Goal: Transaction & Acquisition: Purchase product/service

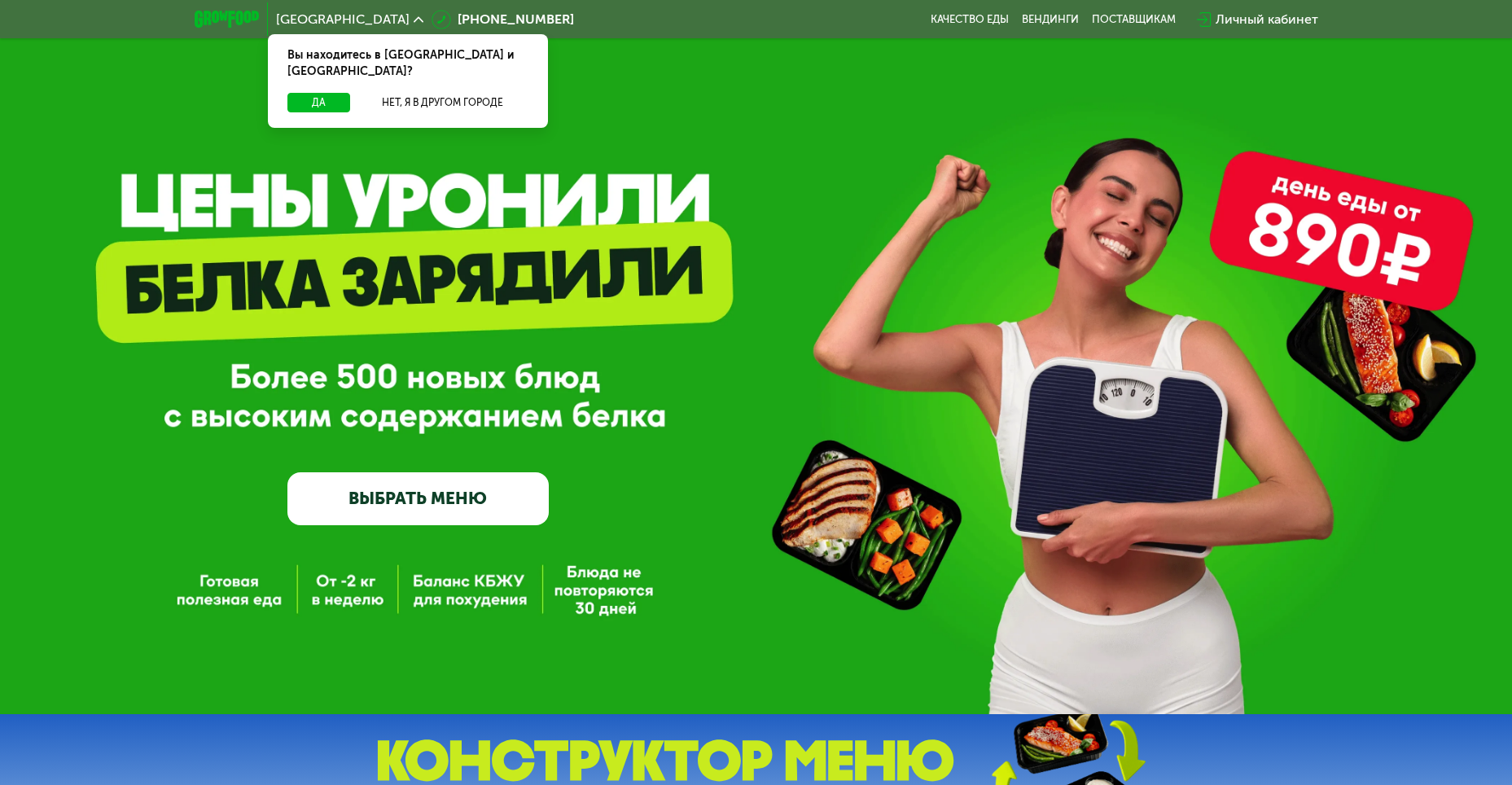
click at [486, 509] on link "ВЫБРАТЬ МЕНЮ" at bounding box center [418, 498] width 262 height 52
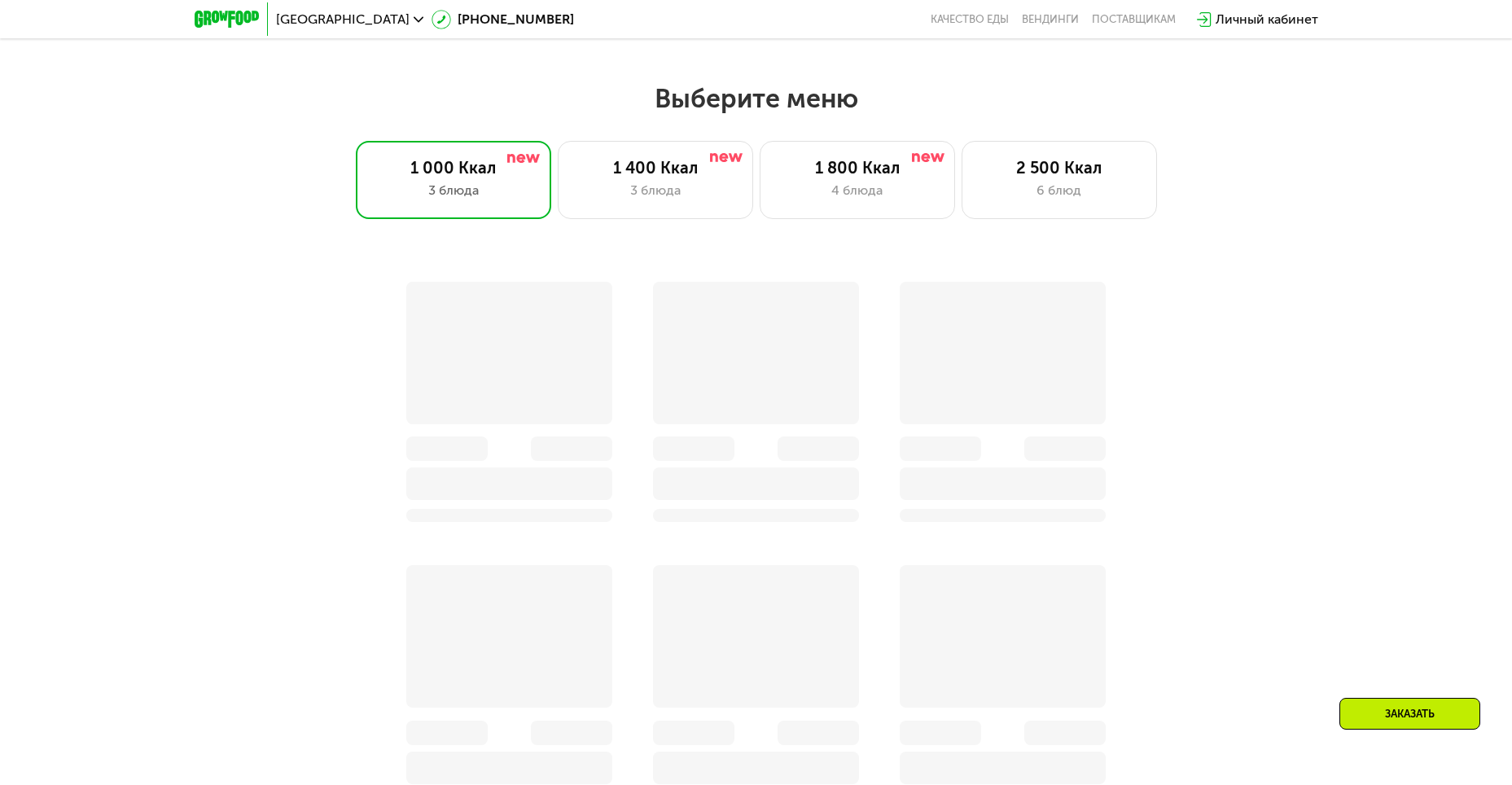
scroll to position [861, 0]
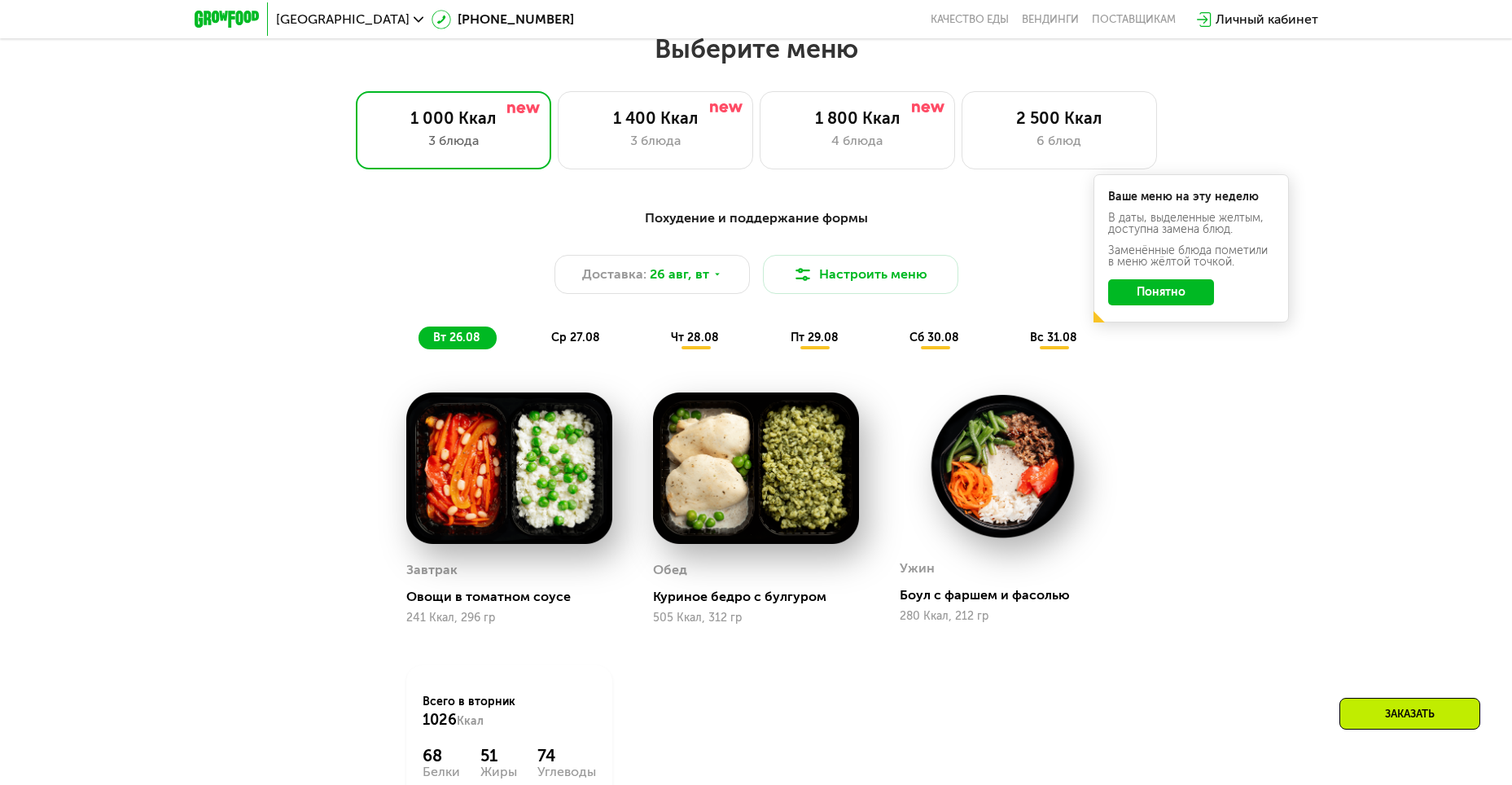
click at [1139, 306] on button "Понятно" at bounding box center [1160, 292] width 106 height 26
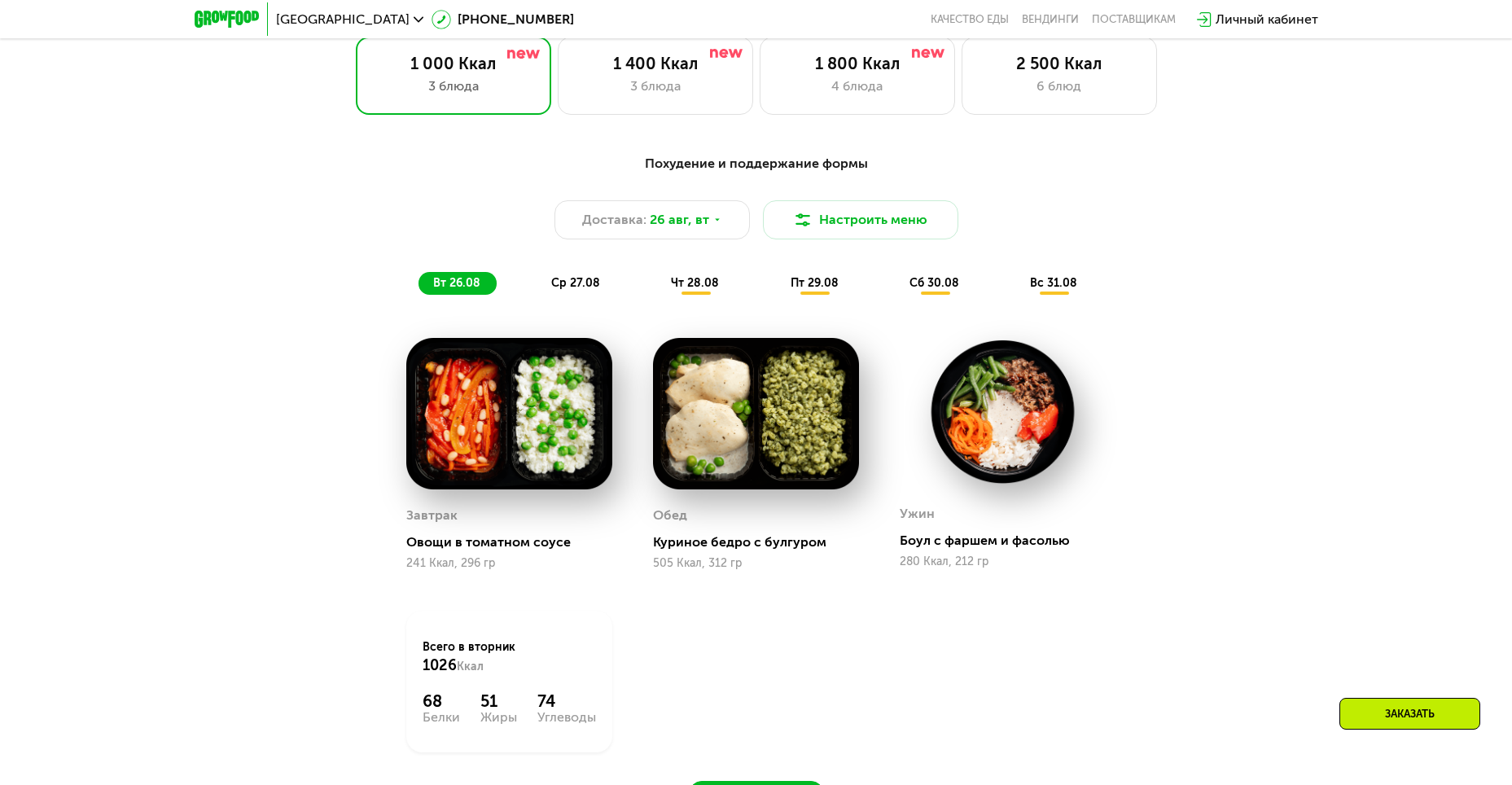
scroll to position [1024, 0]
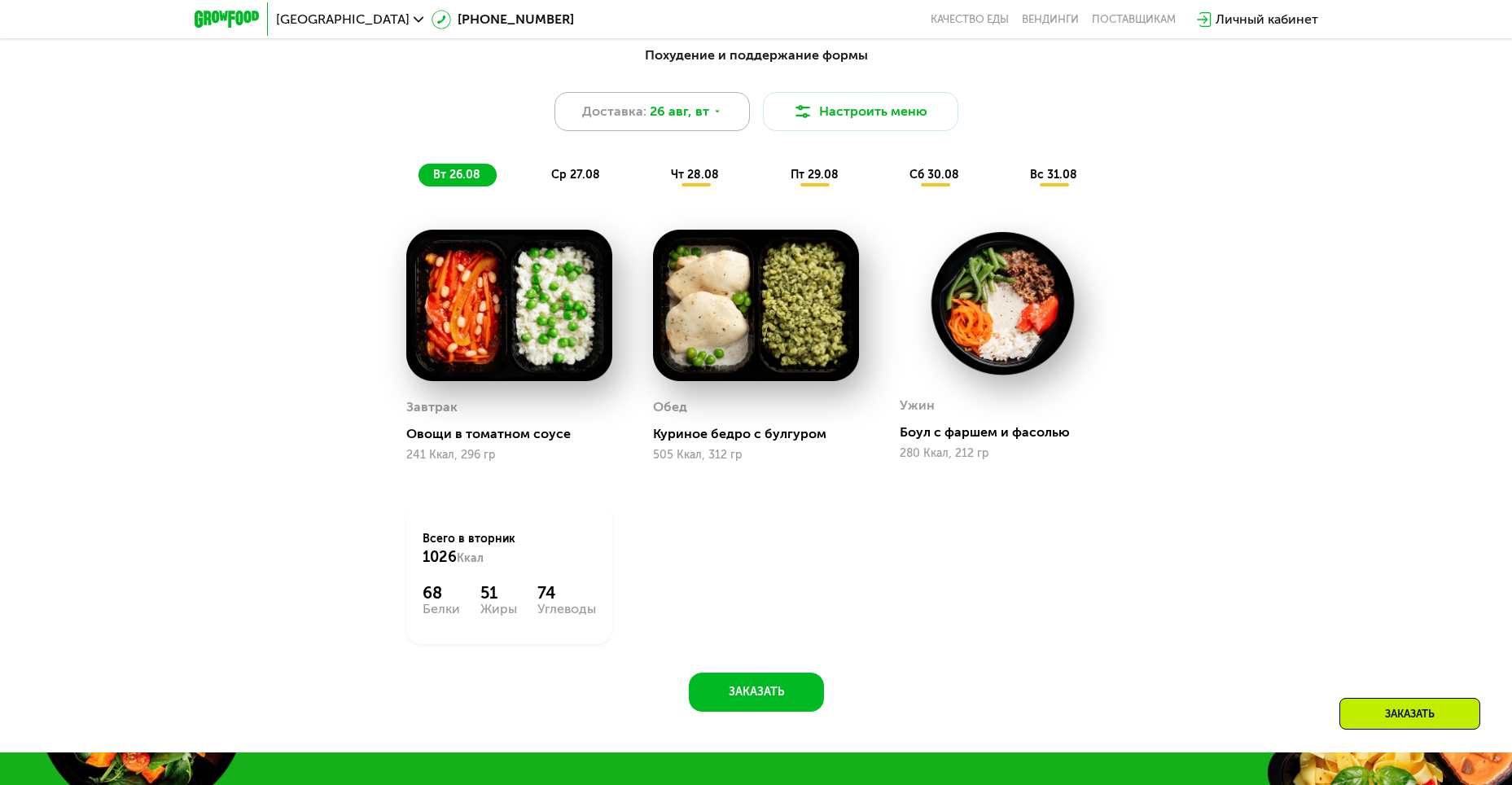
click at [701, 121] on span "26 авг, вт" at bounding box center [679, 112] width 60 height 20
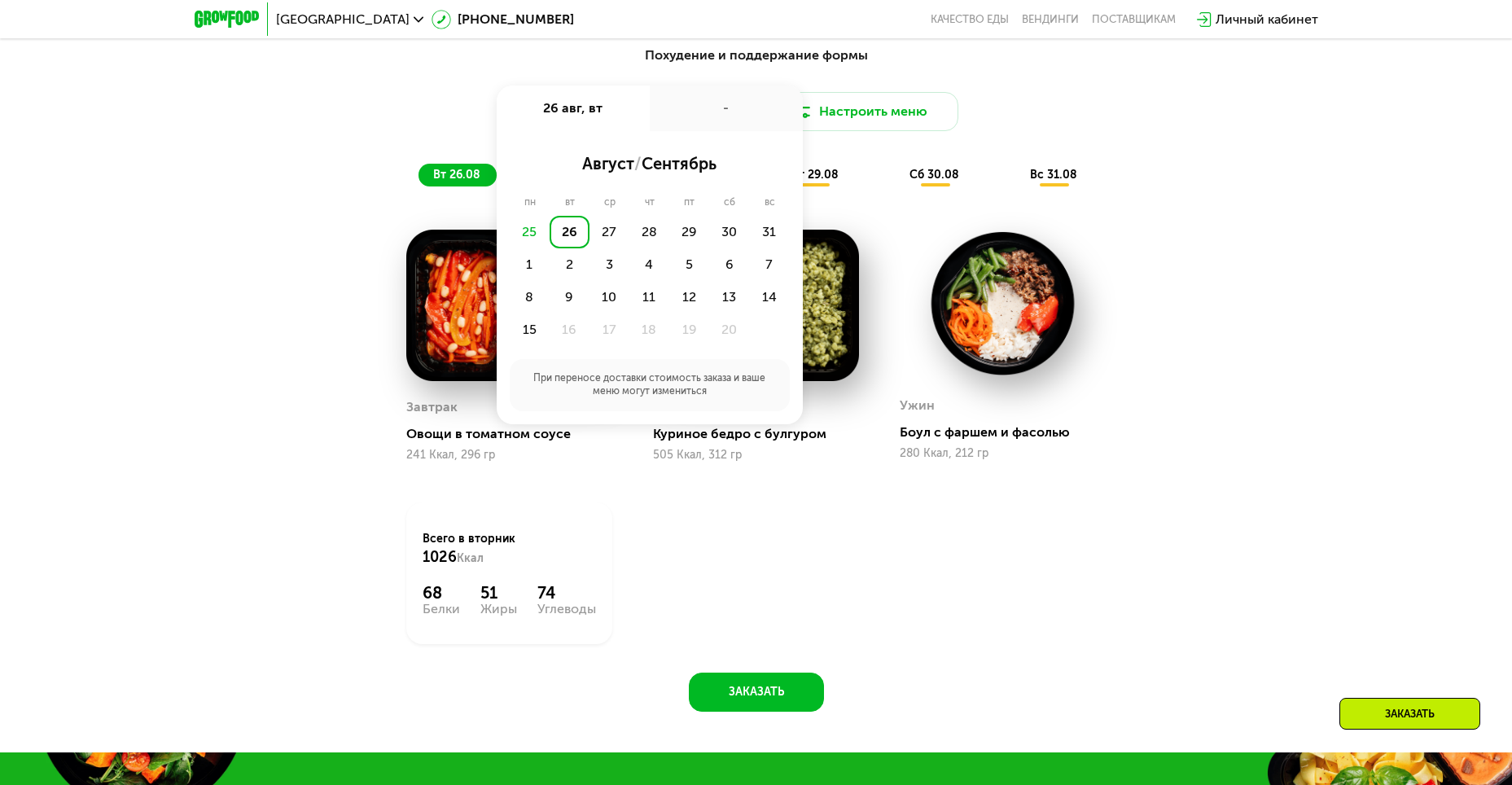
click at [526, 237] on div "25" at bounding box center [529, 232] width 40 height 33
click at [1192, 254] on div "Похудение и поддержание формы Доставка: [DATE] авг, вт - август / сентябрь пн в…" at bounding box center [756, 373] width 1003 height 677
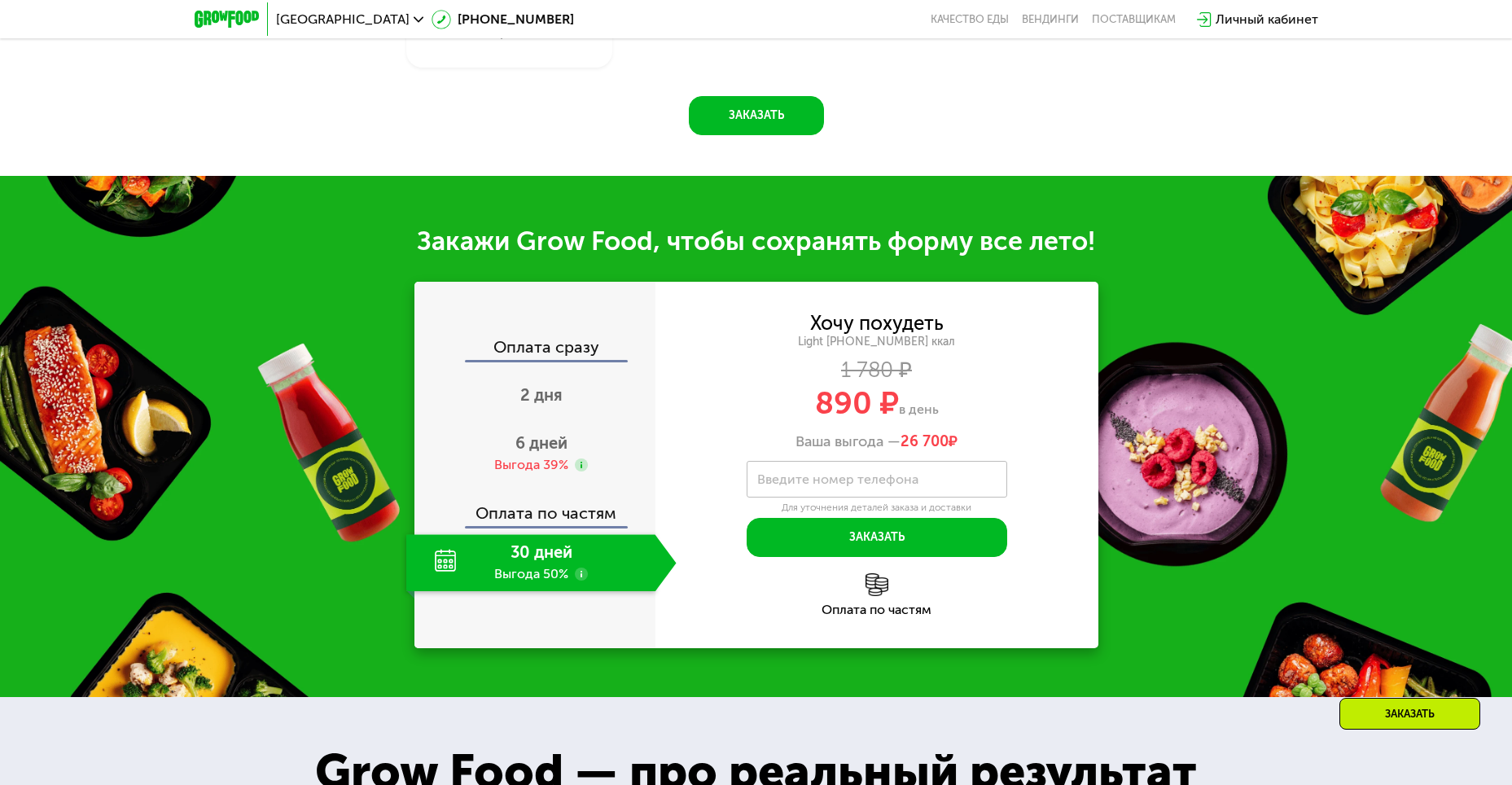
scroll to position [1757, 0]
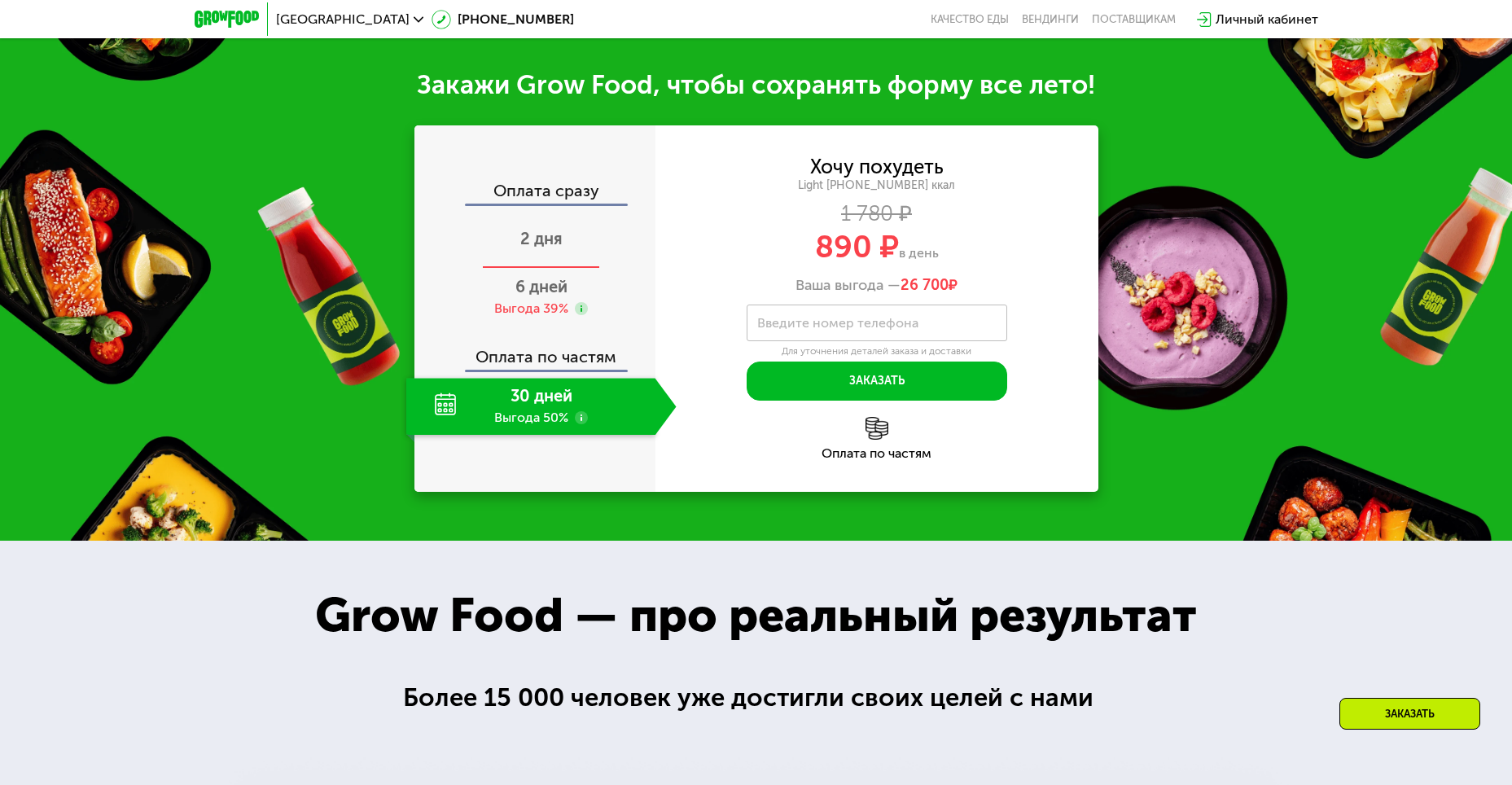
click at [569, 240] on div "2 дня" at bounding box center [541, 240] width 270 height 57
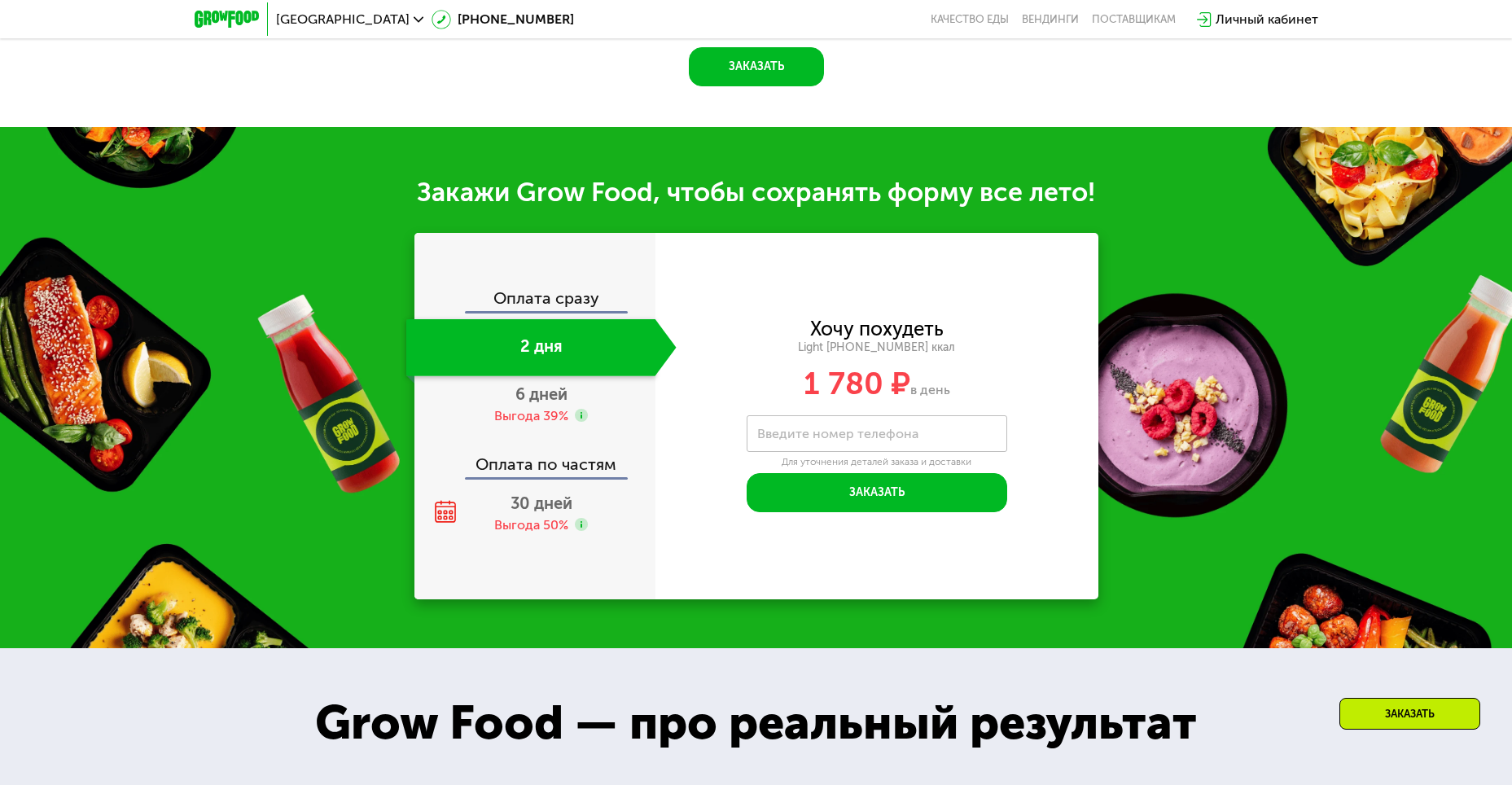
scroll to position [1651, 0]
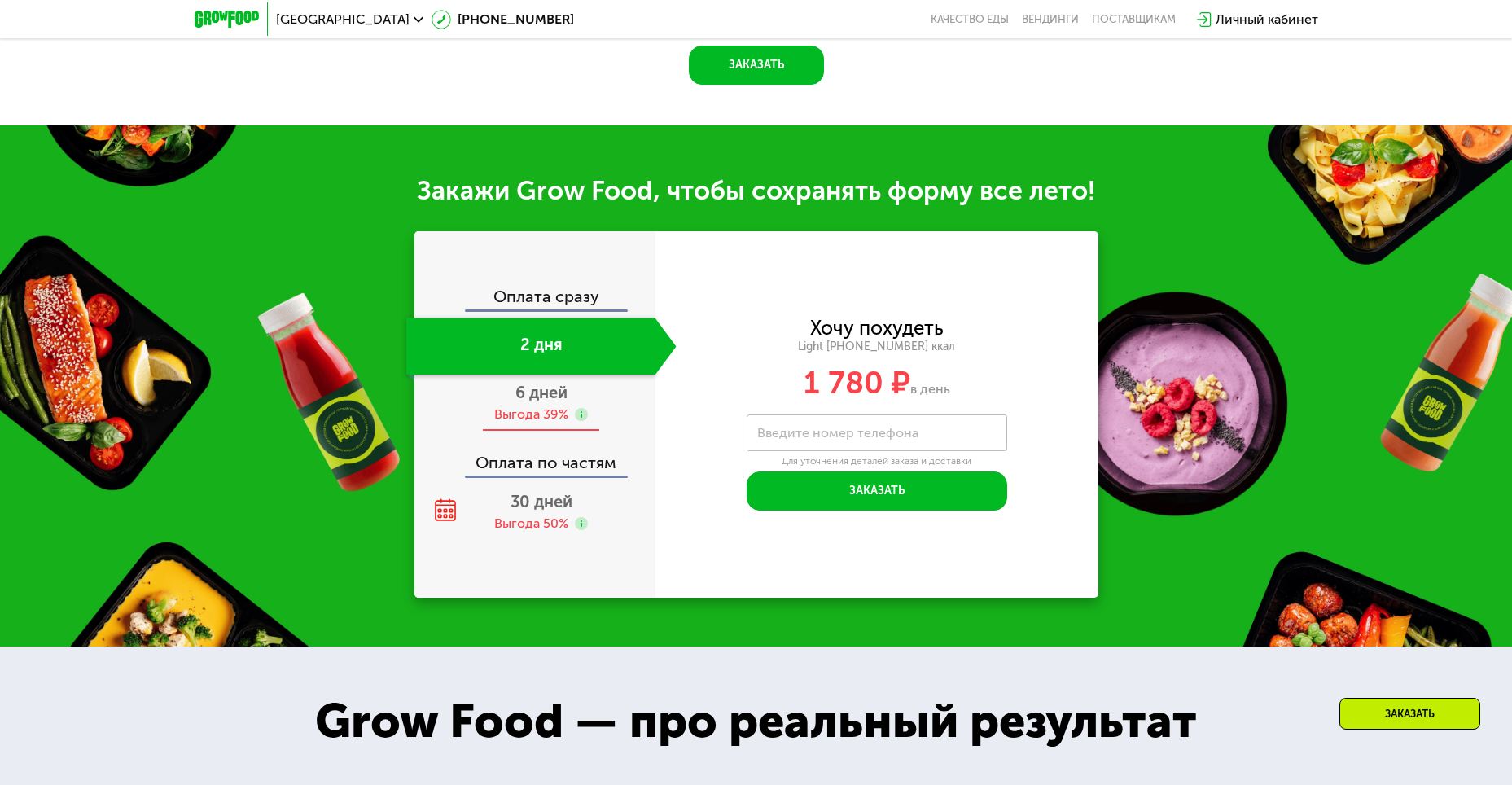
click at [594, 405] on div "6 дней Выгода 39%" at bounding box center [541, 403] width 270 height 57
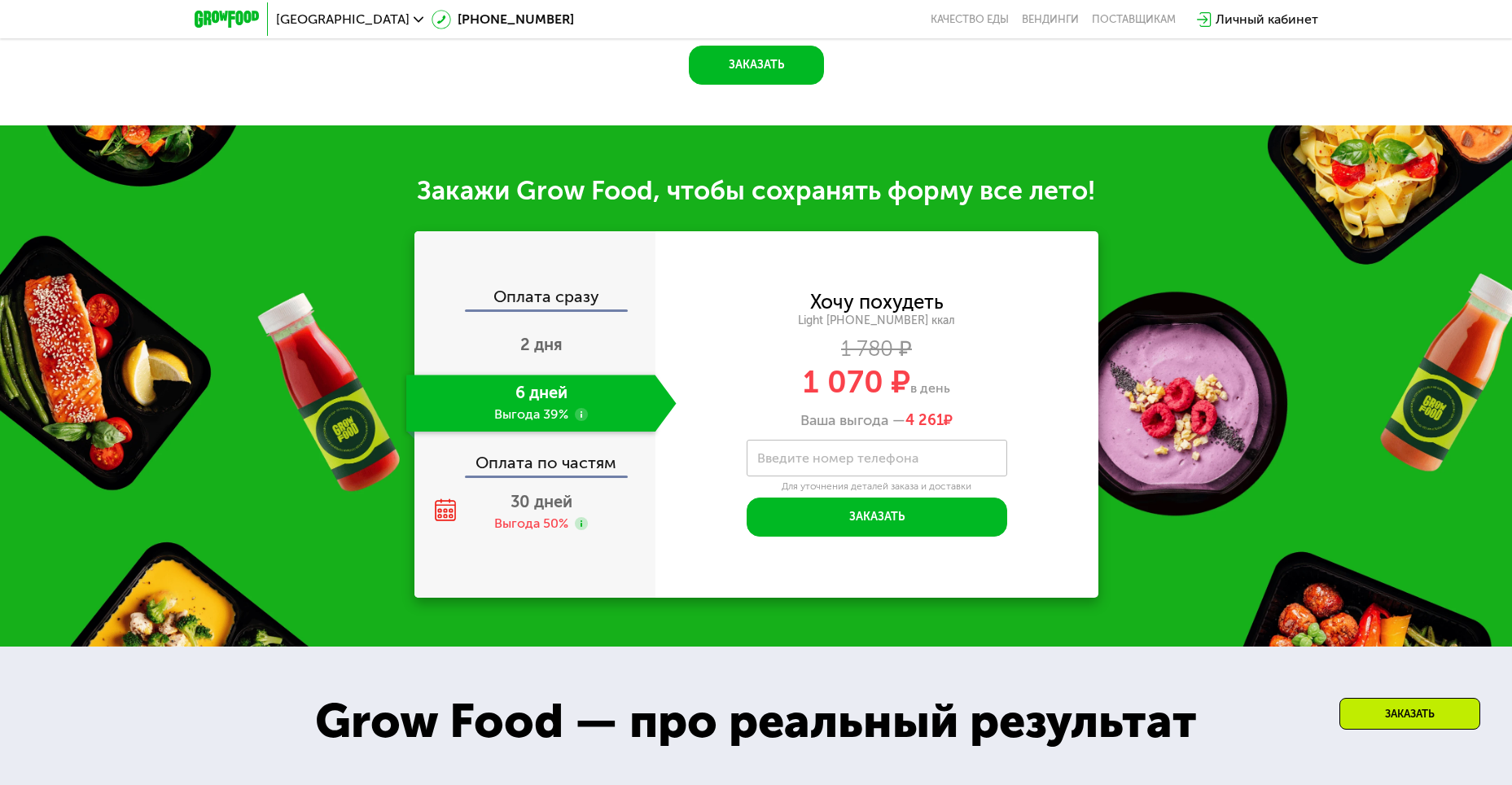
click at [538, 300] on div "Оплата сразу" at bounding box center [535, 299] width 239 height 21
click at [568, 472] on div "Оплата по частям" at bounding box center [535, 457] width 239 height 37
click at [595, 300] on div "Оплата сразу" at bounding box center [535, 299] width 239 height 21
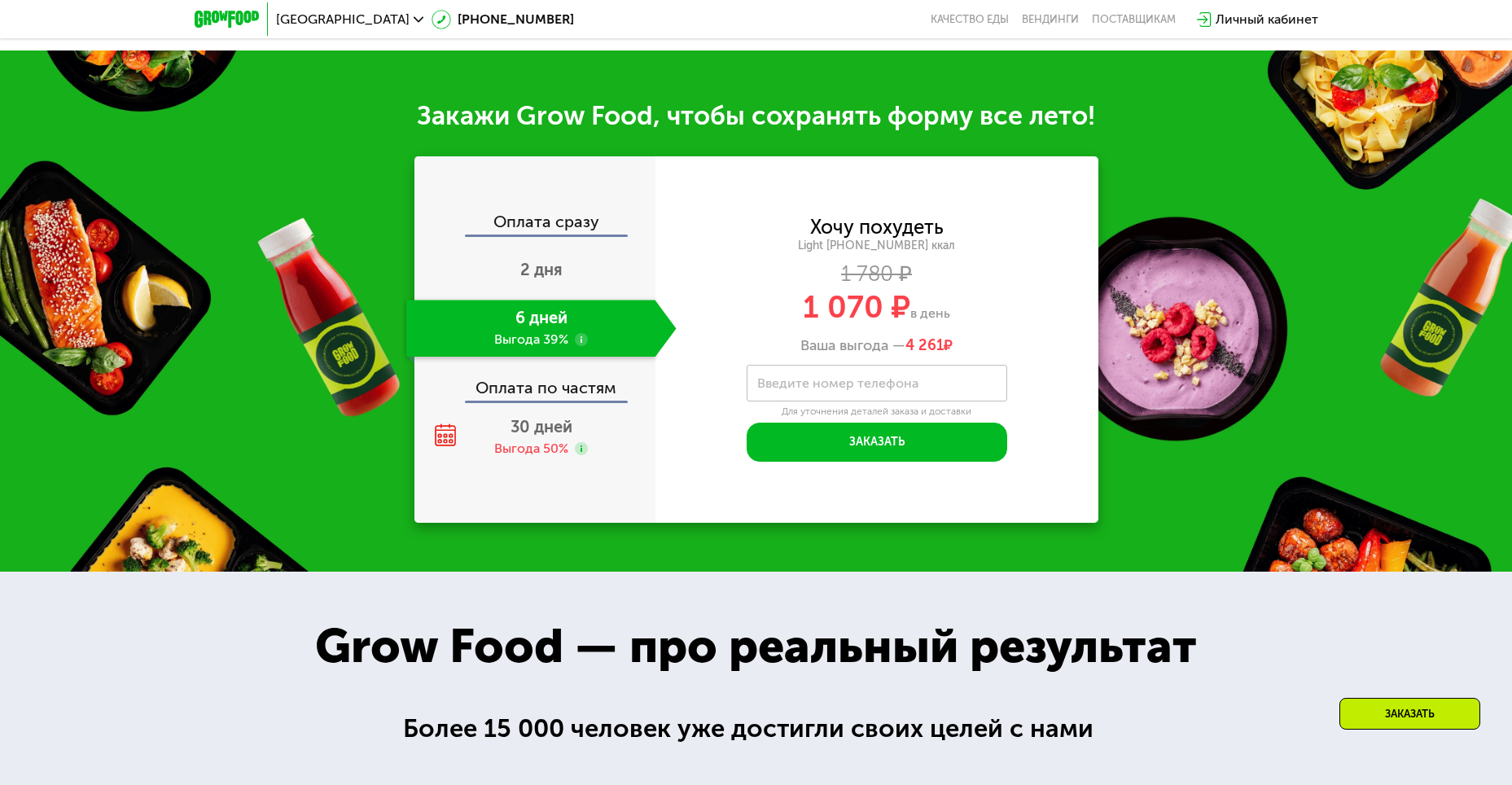
scroll to position [1732, 0]
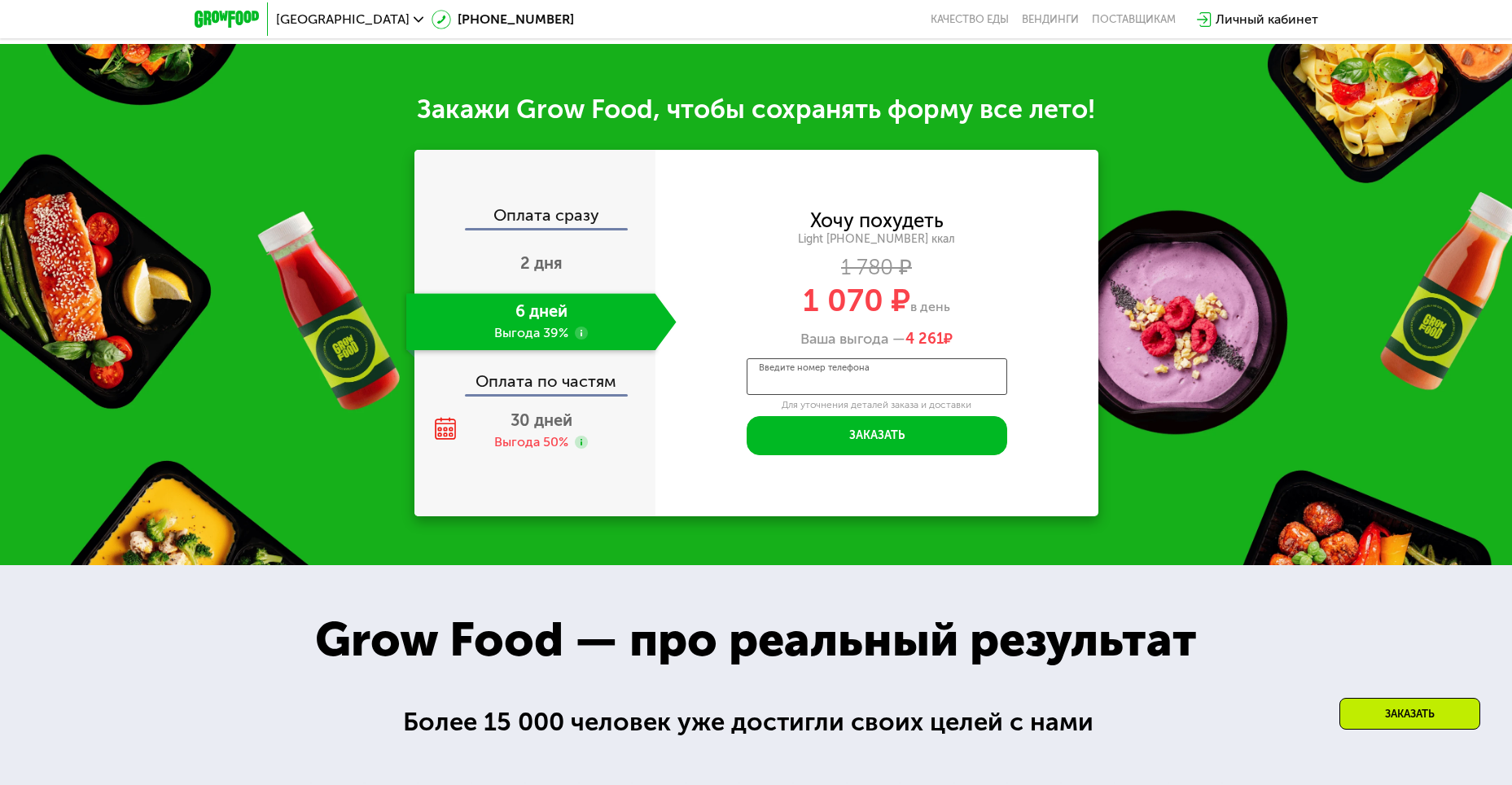
click at [917, 390] on input "Введите номер телефона" at bounding box center [876, 377] width 261 height 36
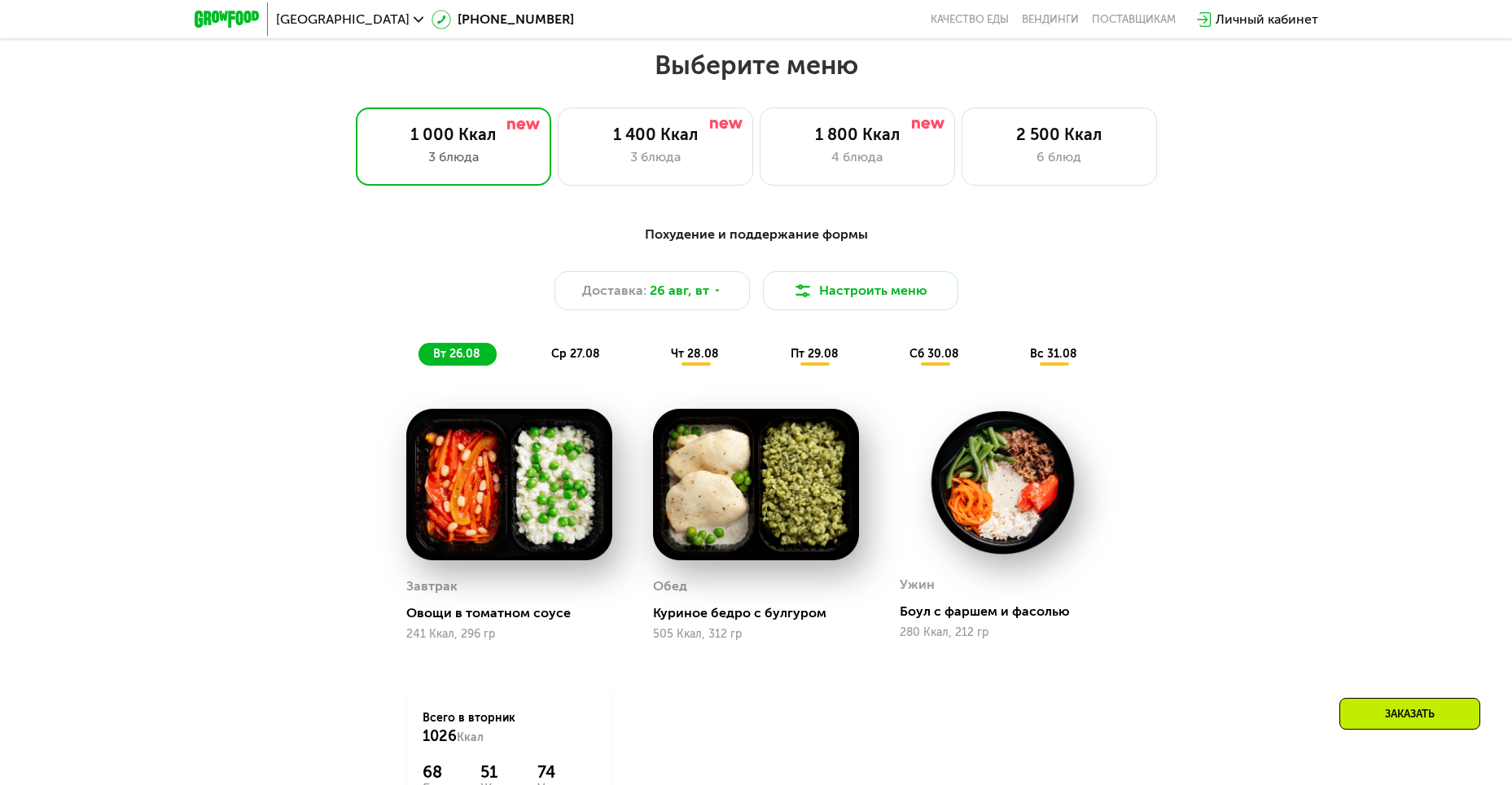
scroll to position [836, 0]
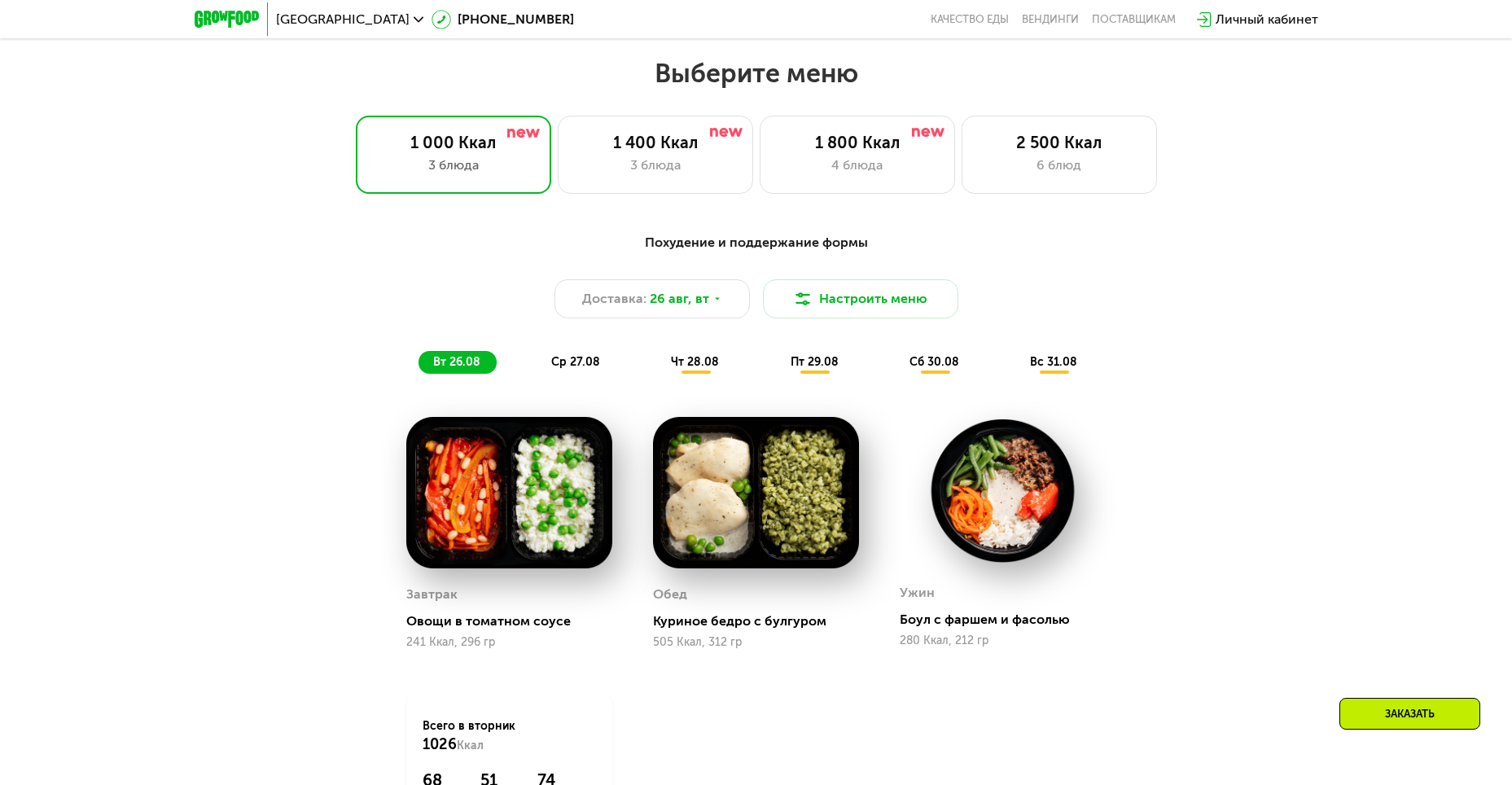
click at [596, 365] on span "ср 27.08" at bounding box center [575, 362] width 48 height 14
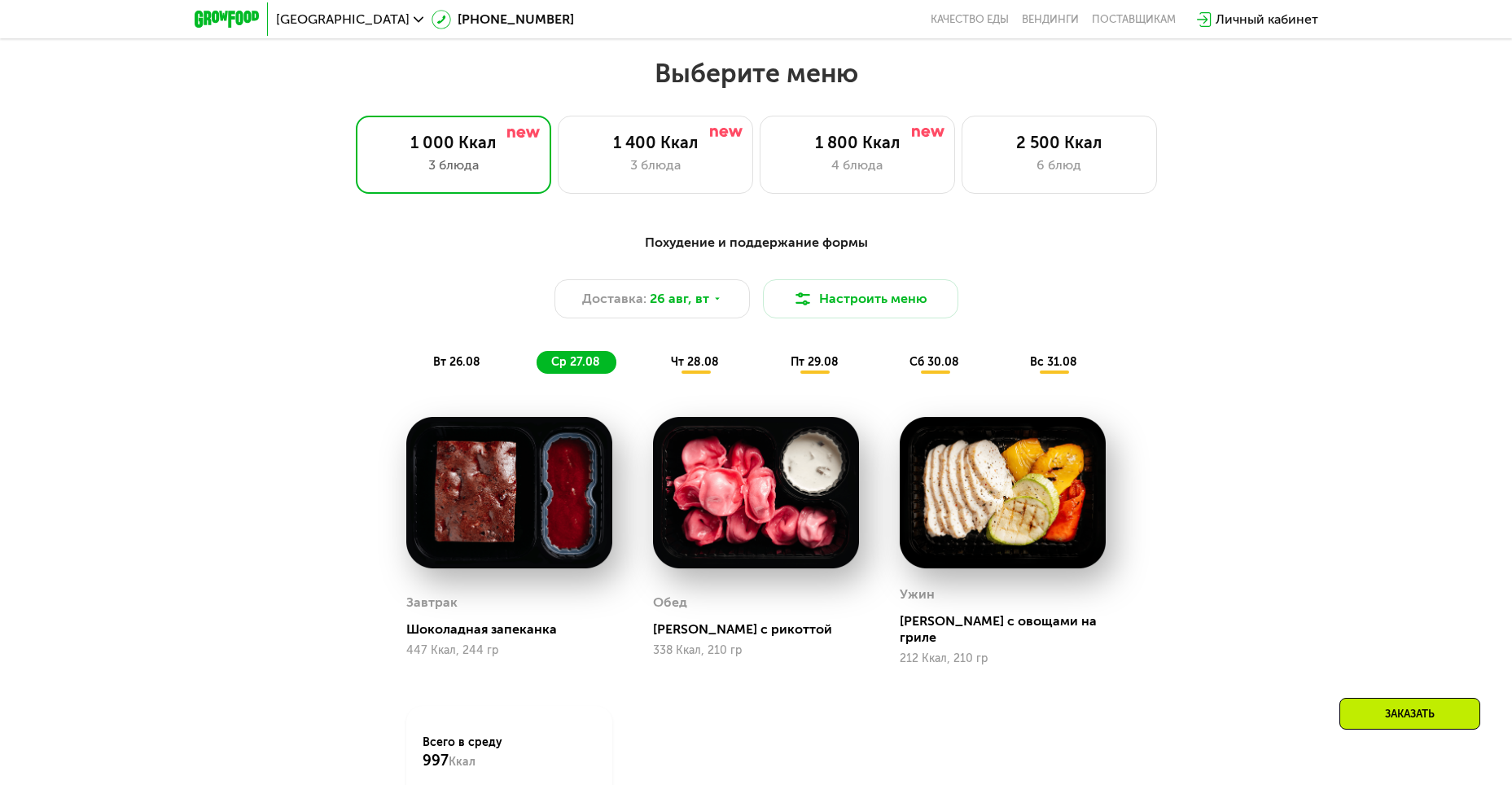
click at [682, 369] on span "чт 28.08" at bounding box center [695, 362] width 48 height 14
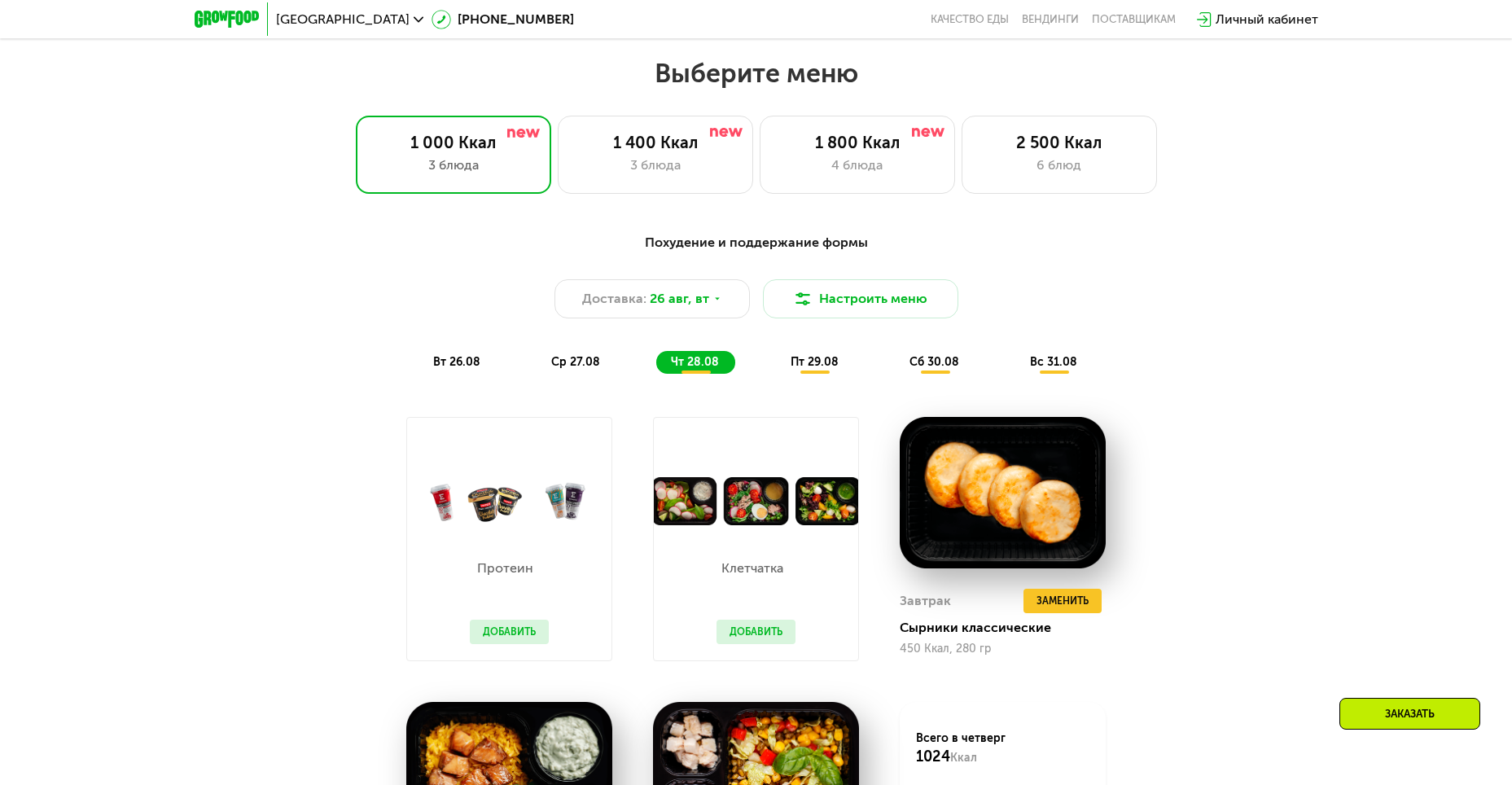
click at [809, 369] on span "пт 29.08" at bounding box center [814, 362] width 48 height 14
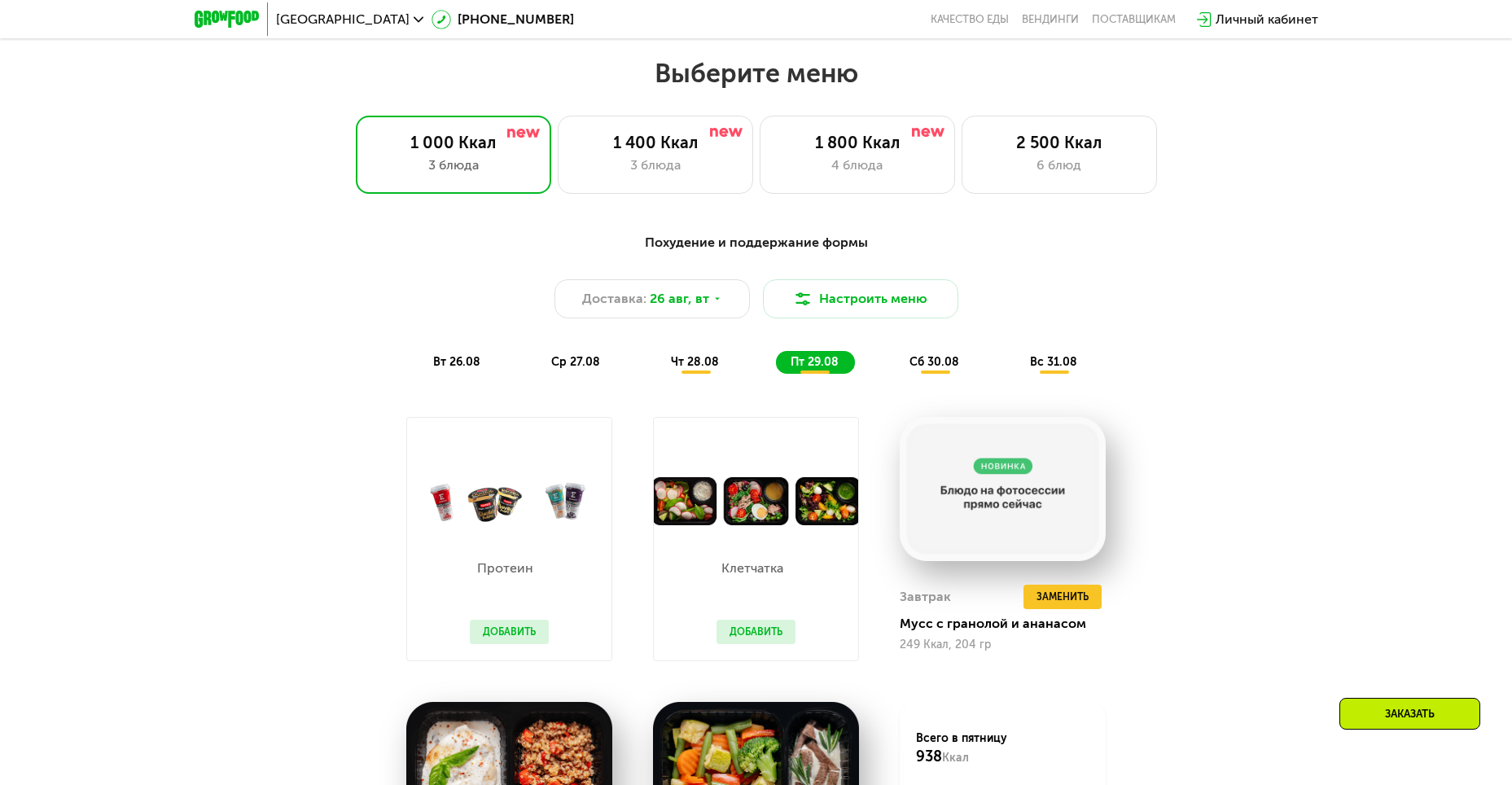
click at [937, 367] on span "сб 30.08" at bounding box center [934, 362] width 49 height 14
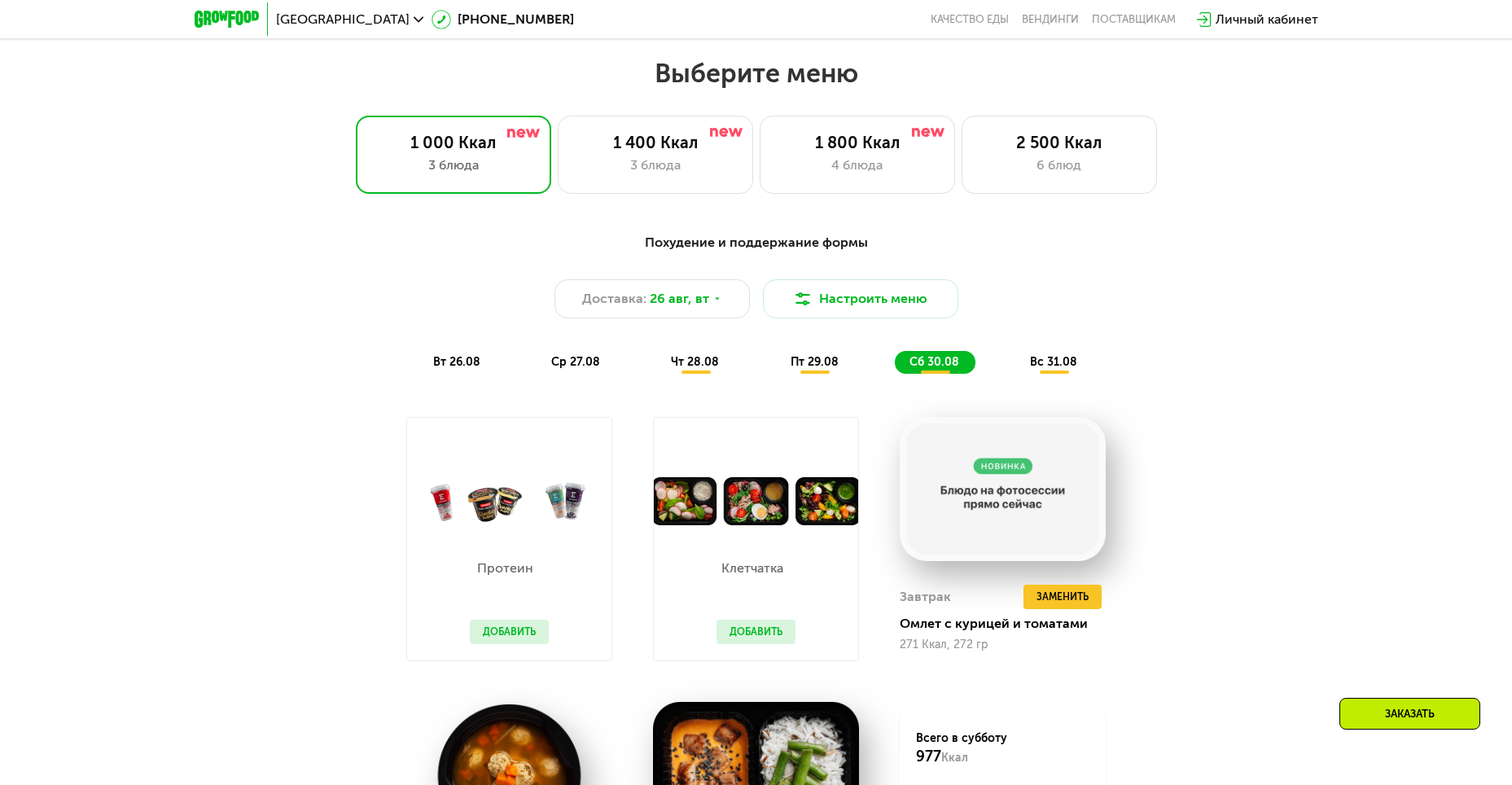
click at [1051, 369] on span "вс 31.08" at bounding box center [1053, 362] width 48 height 14
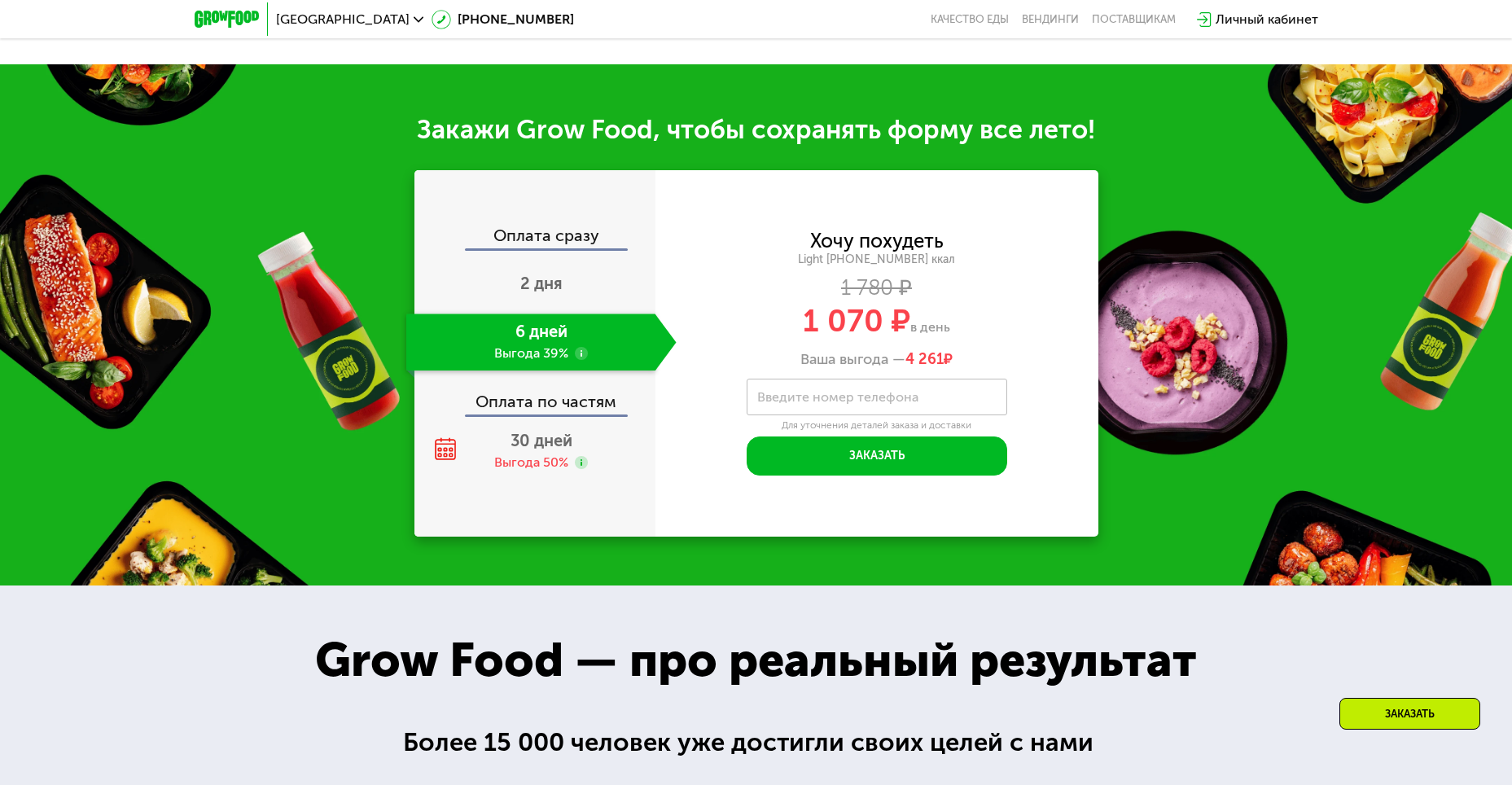
scroll to position [1813, 0]
